Goal: Find specific page/section

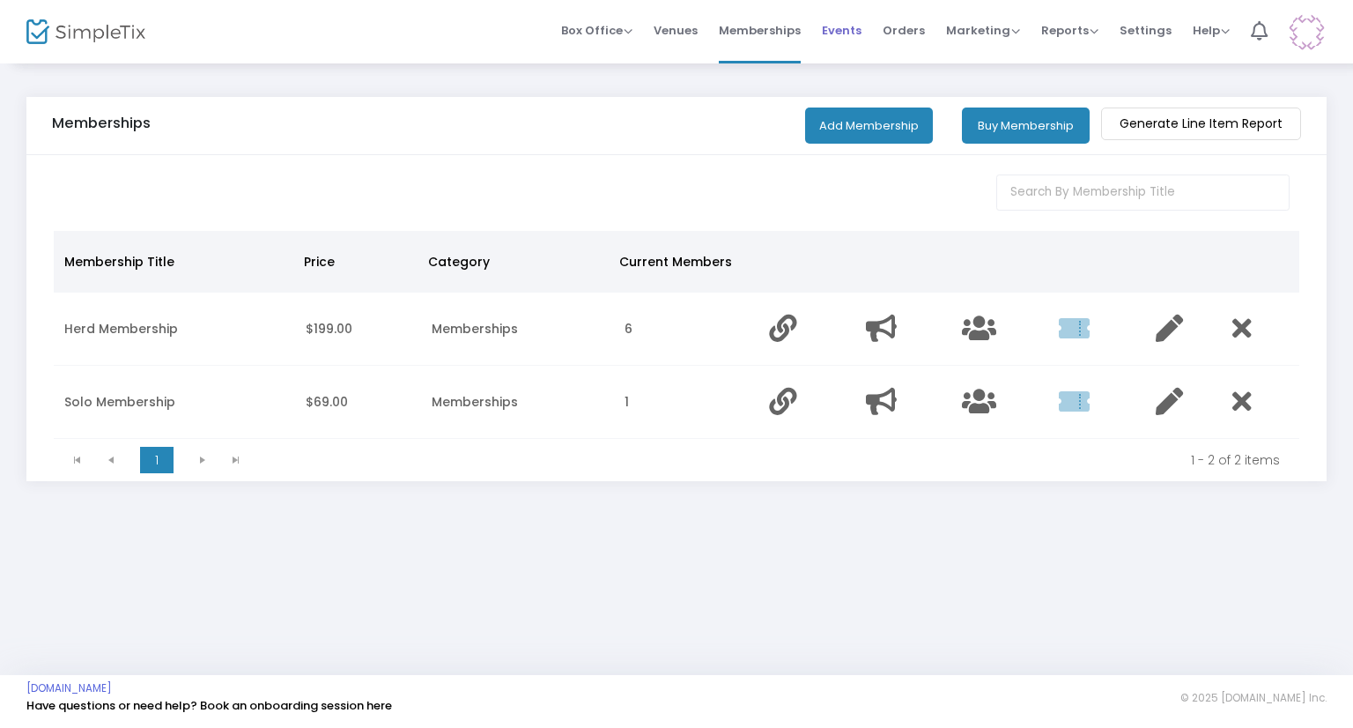
click at [856, 32] on span "Events" at bounding box center [842, 30] width 40 height 45
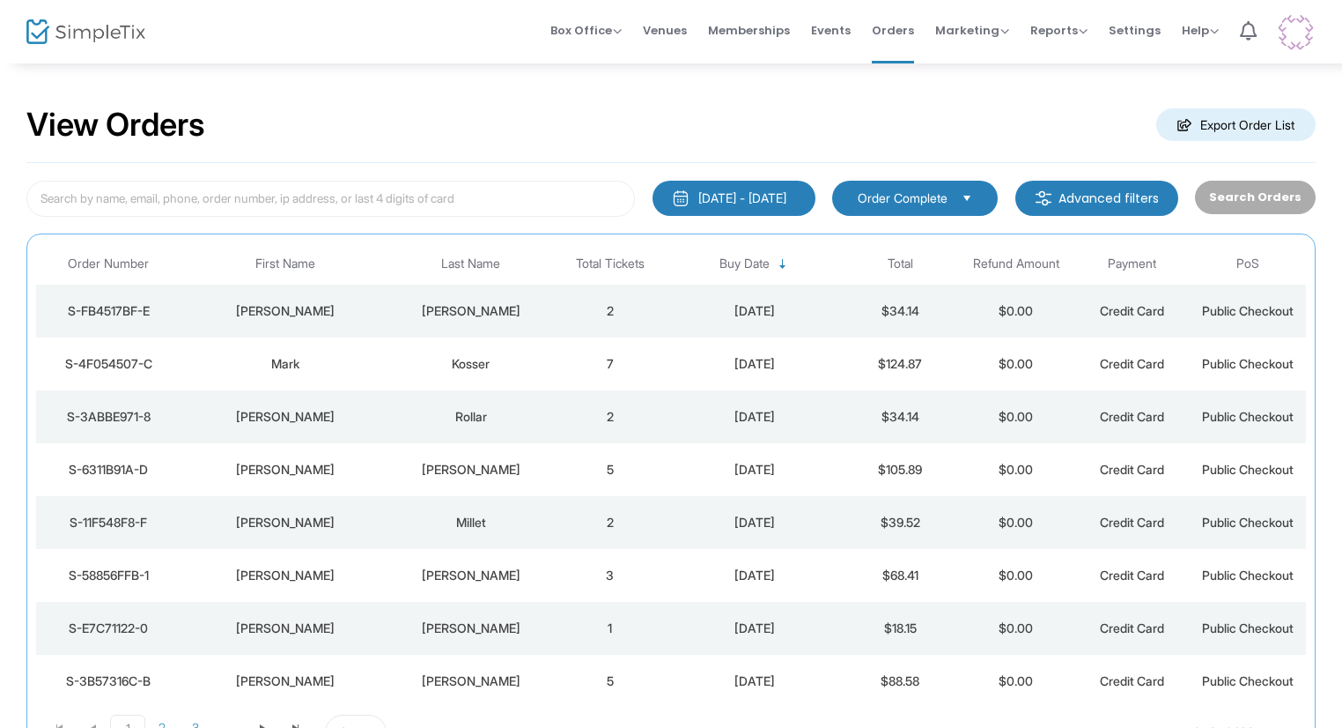
click at [600, 304] on td "2" at bounding box center [610, 311] width 116 height 53
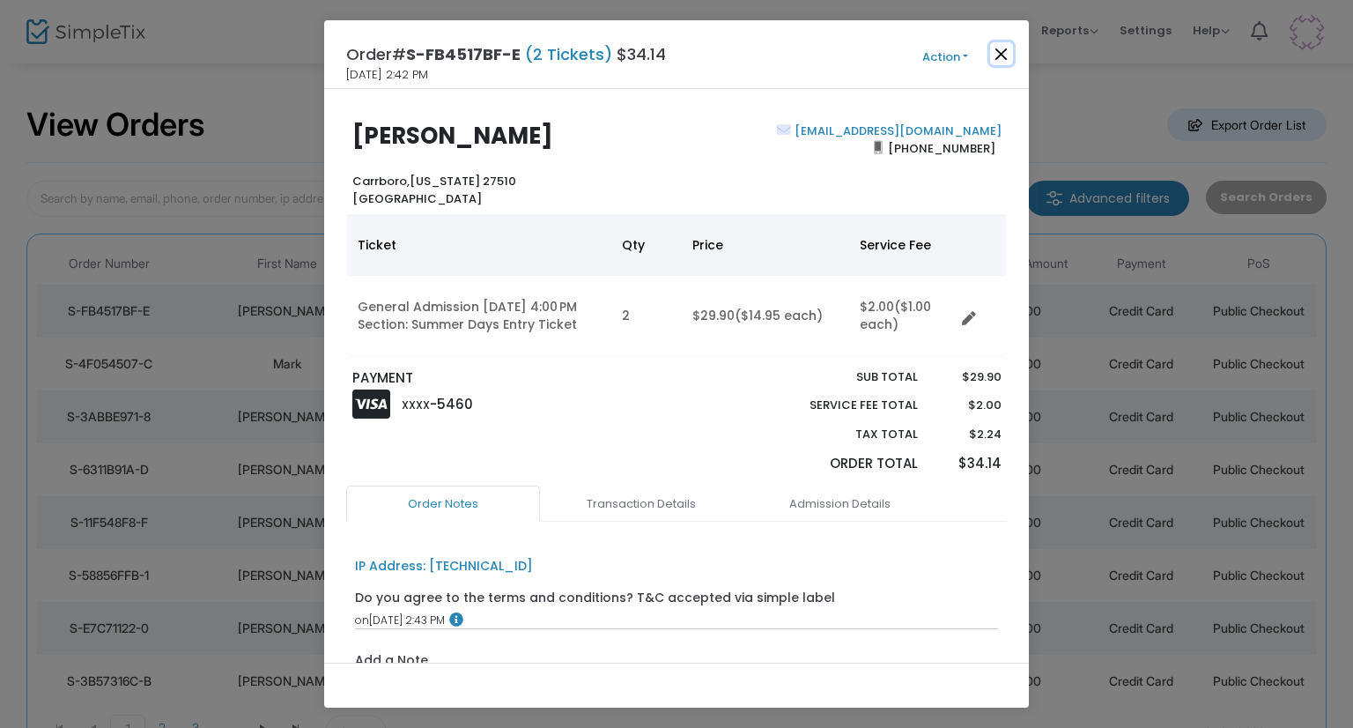
click at [998, 49] on button "Close" at bounding box center [1001, 53] width 23 height 23
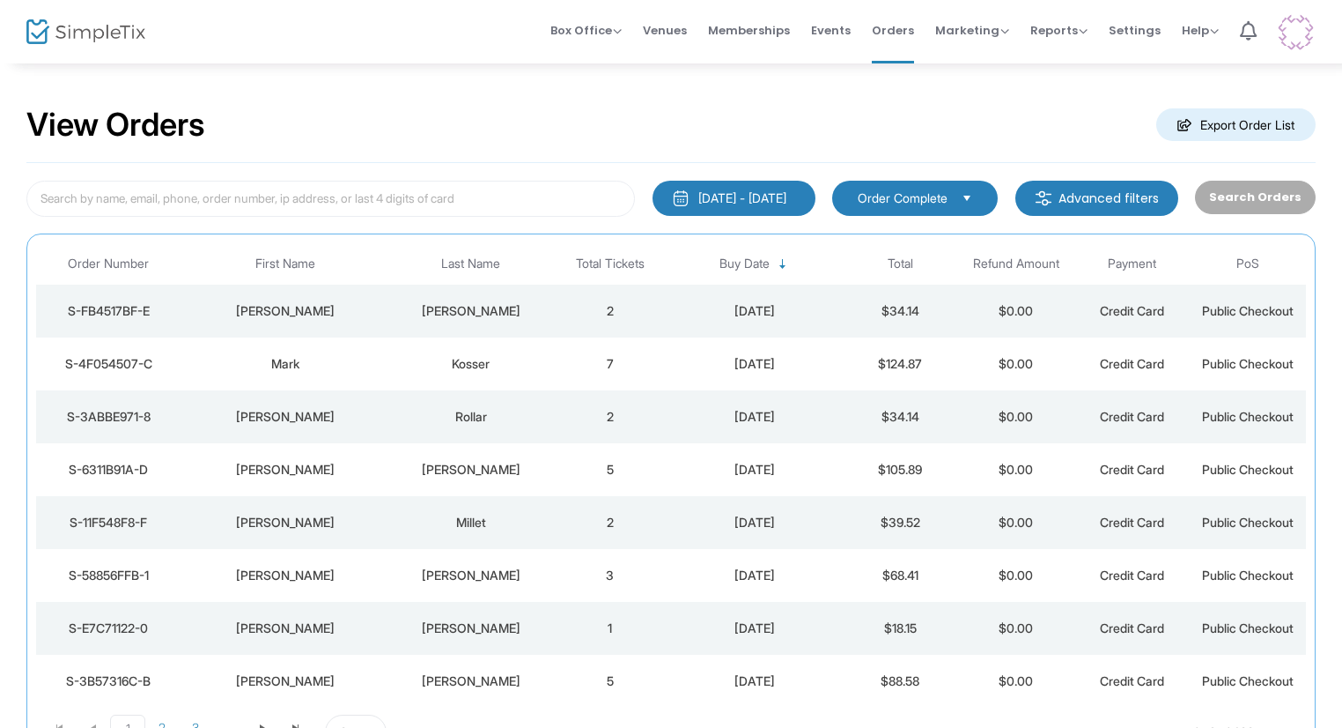
click at [839, 41] on span "Events" at bounding box center [831, 30] width 40 height 45
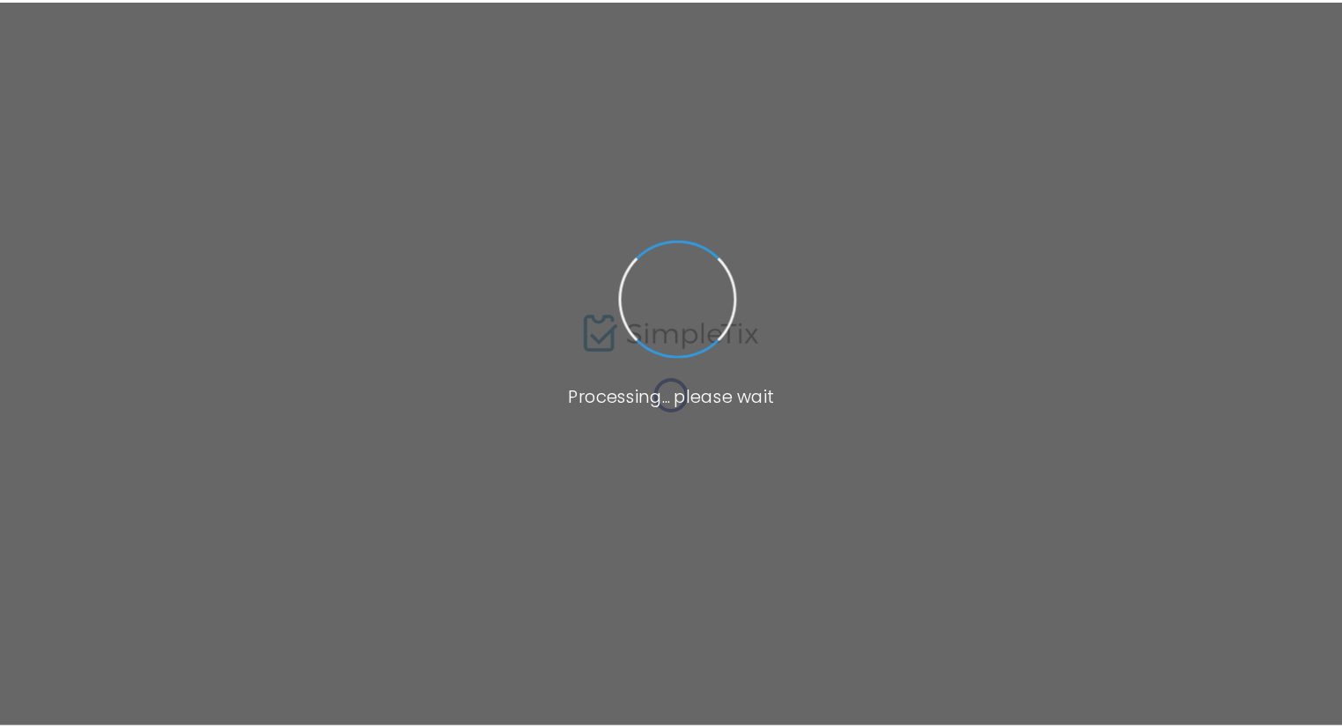
scroll to position [17, 0]
